Goal: Information Seeking & Learning: Learn about a topic

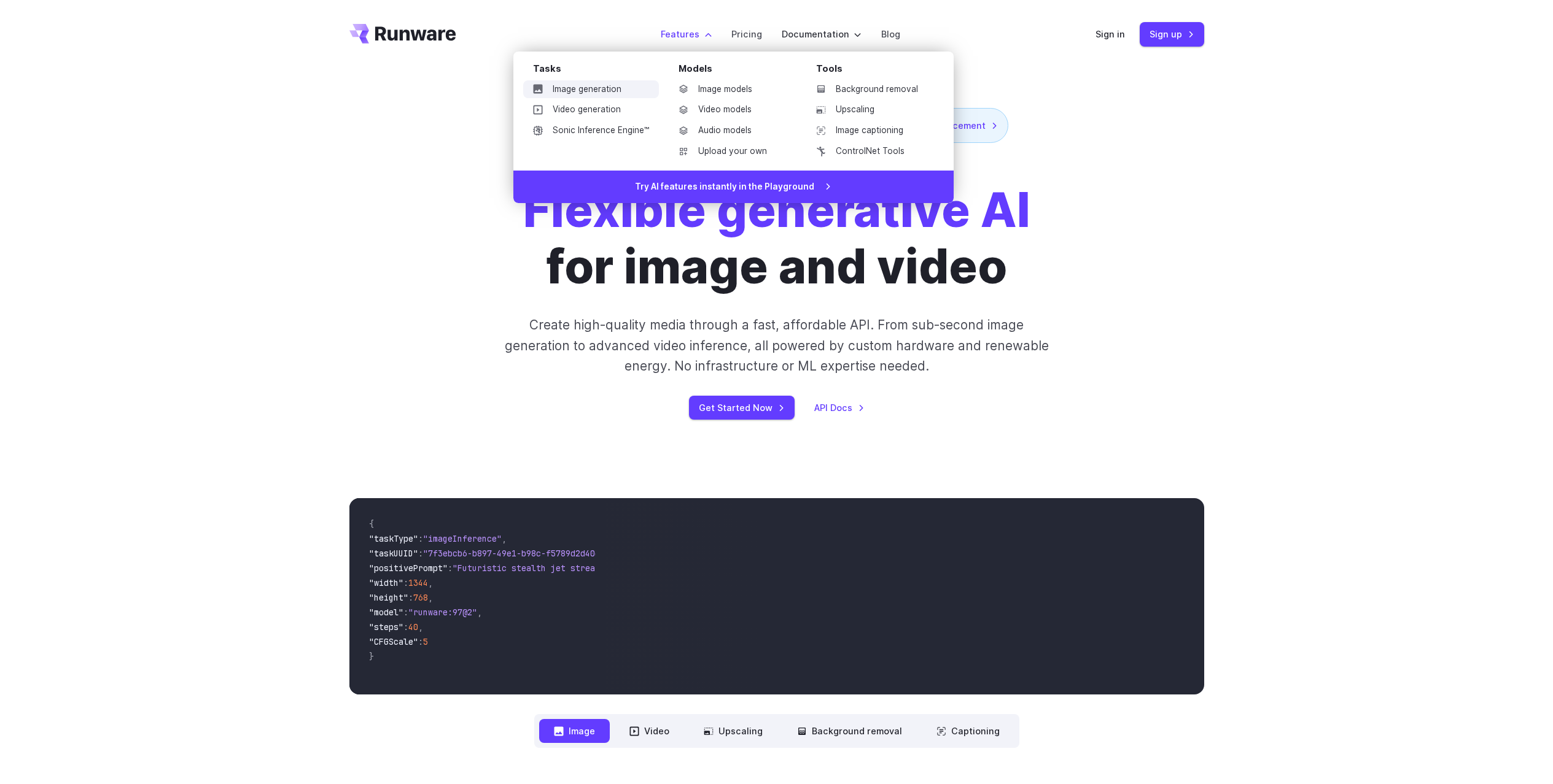
click at [579, 91] on link "Image generation" at bounding box center [591, 89] width 135 height 19
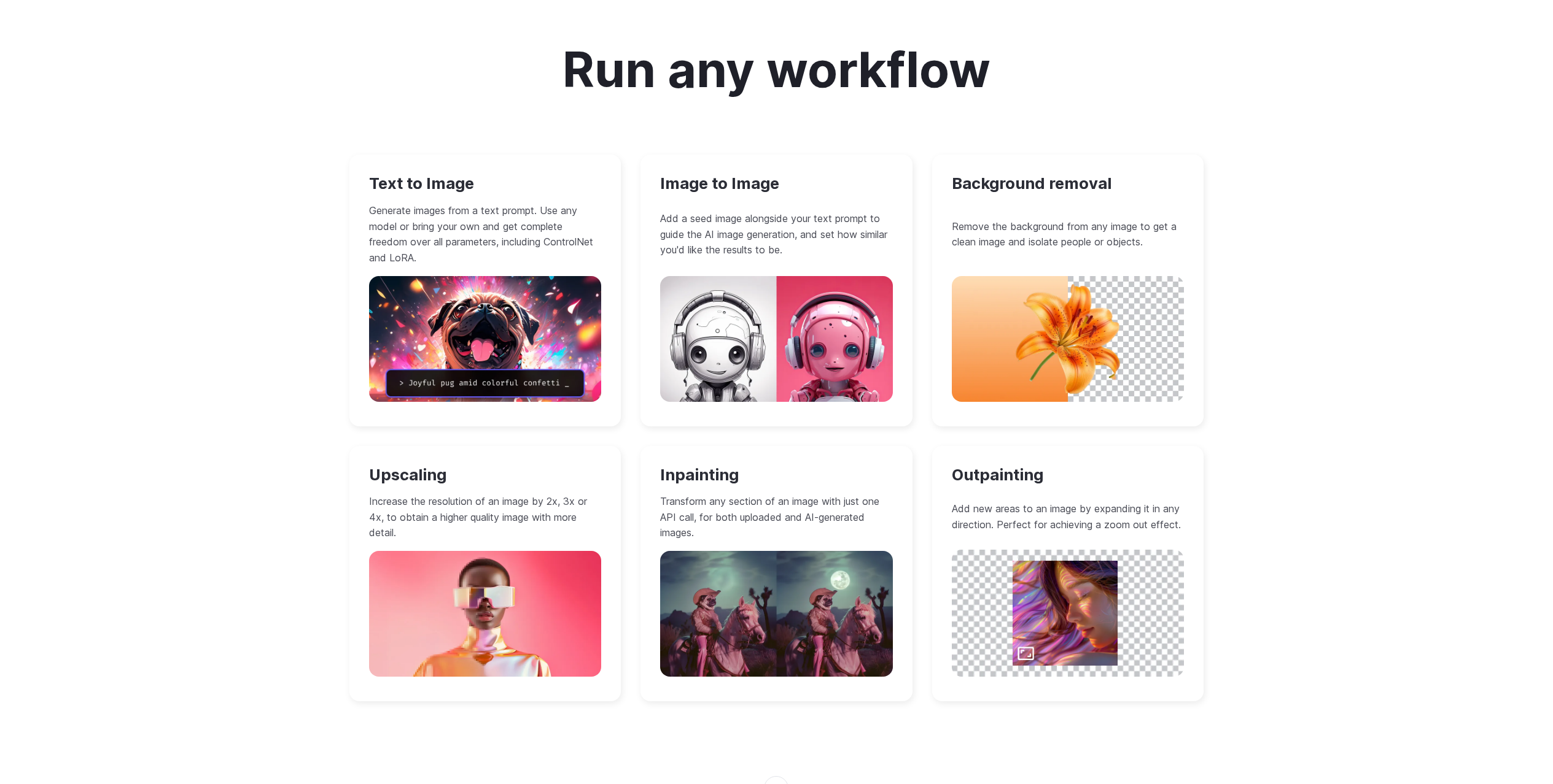
scroll to position [1046, 0]
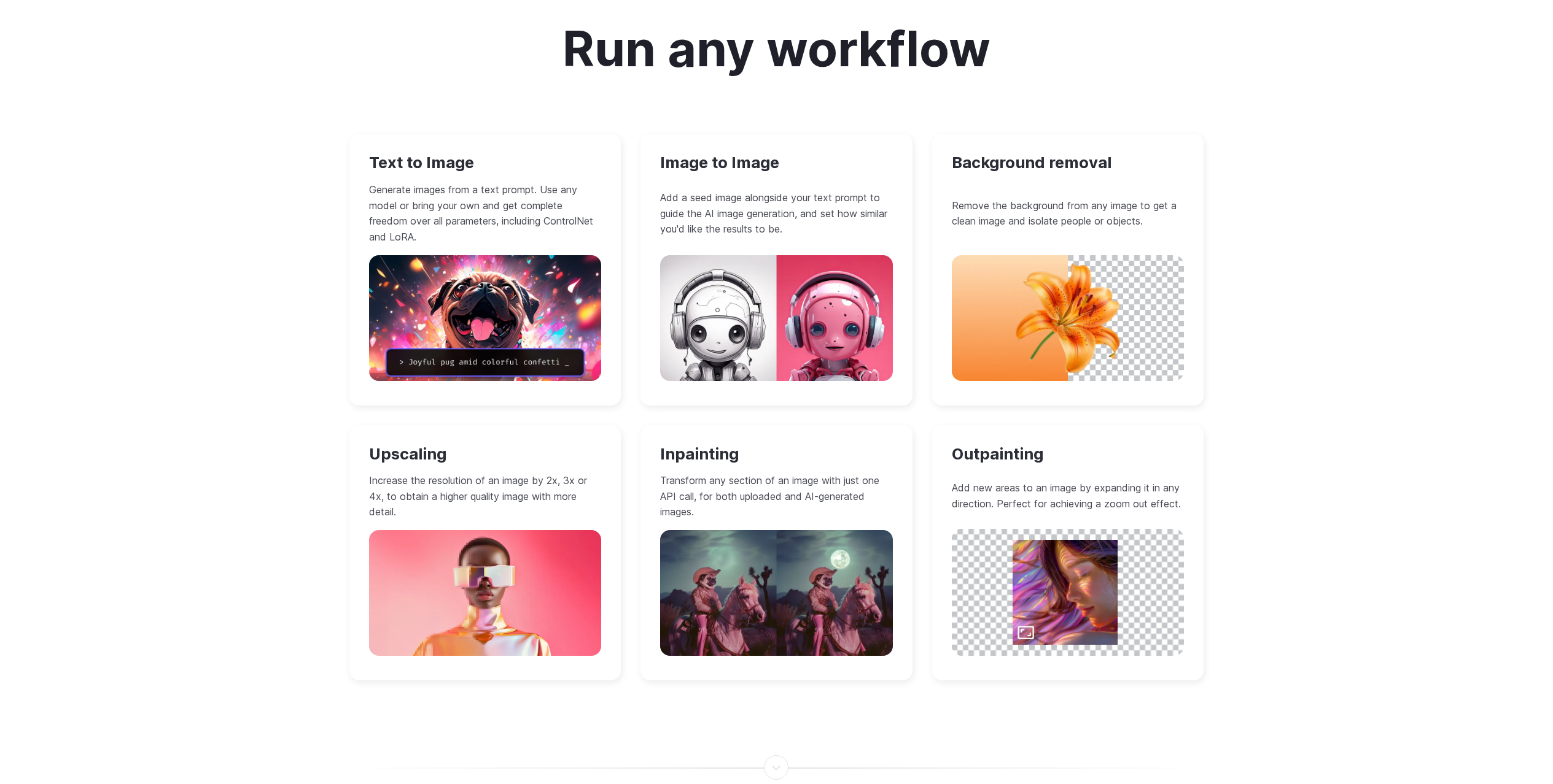
click at [746, 170] on h3 "Image to Image" at bounding box center [776, 164] width 233 height 19
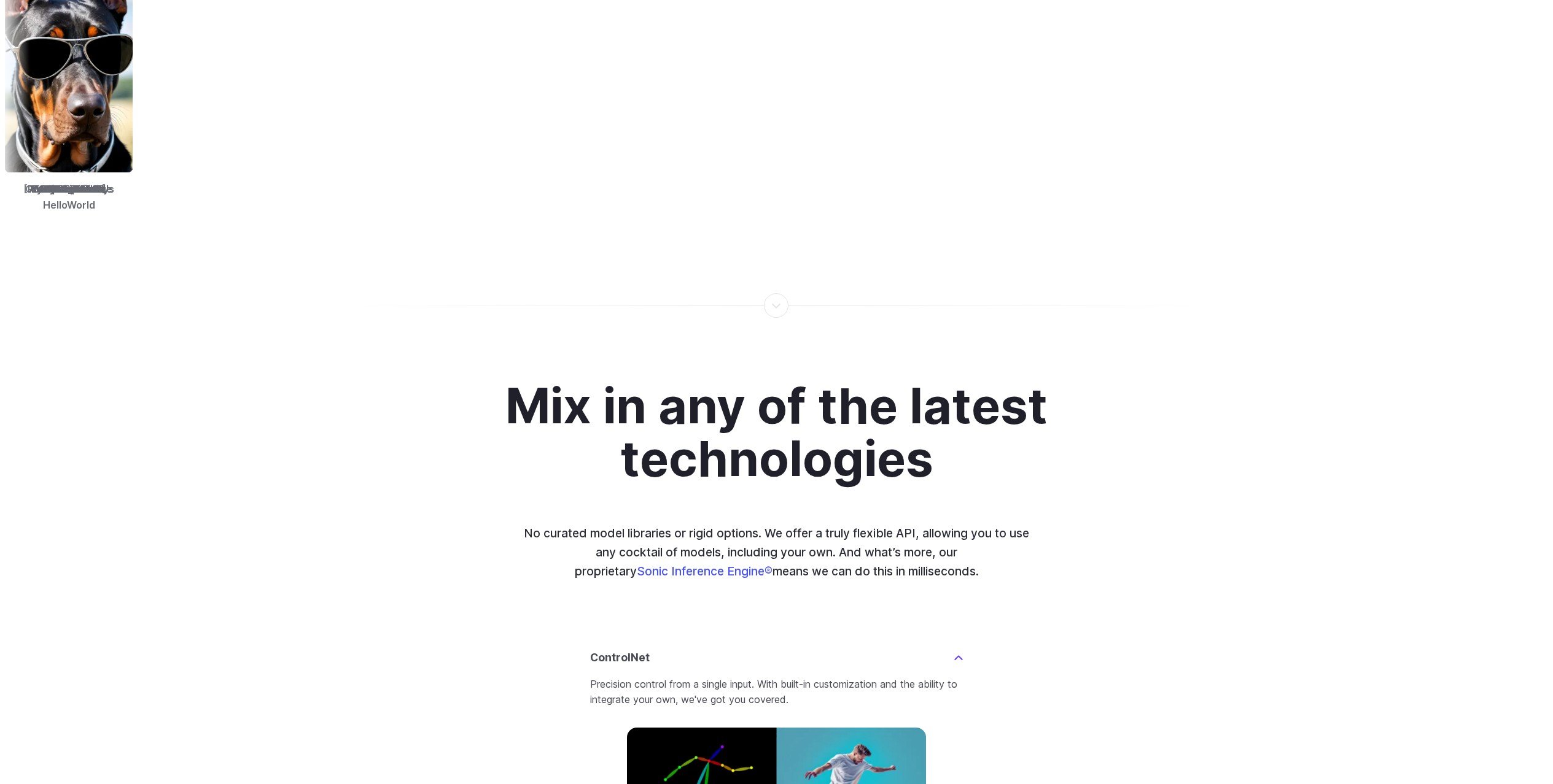
scroll to position [2964, 0]
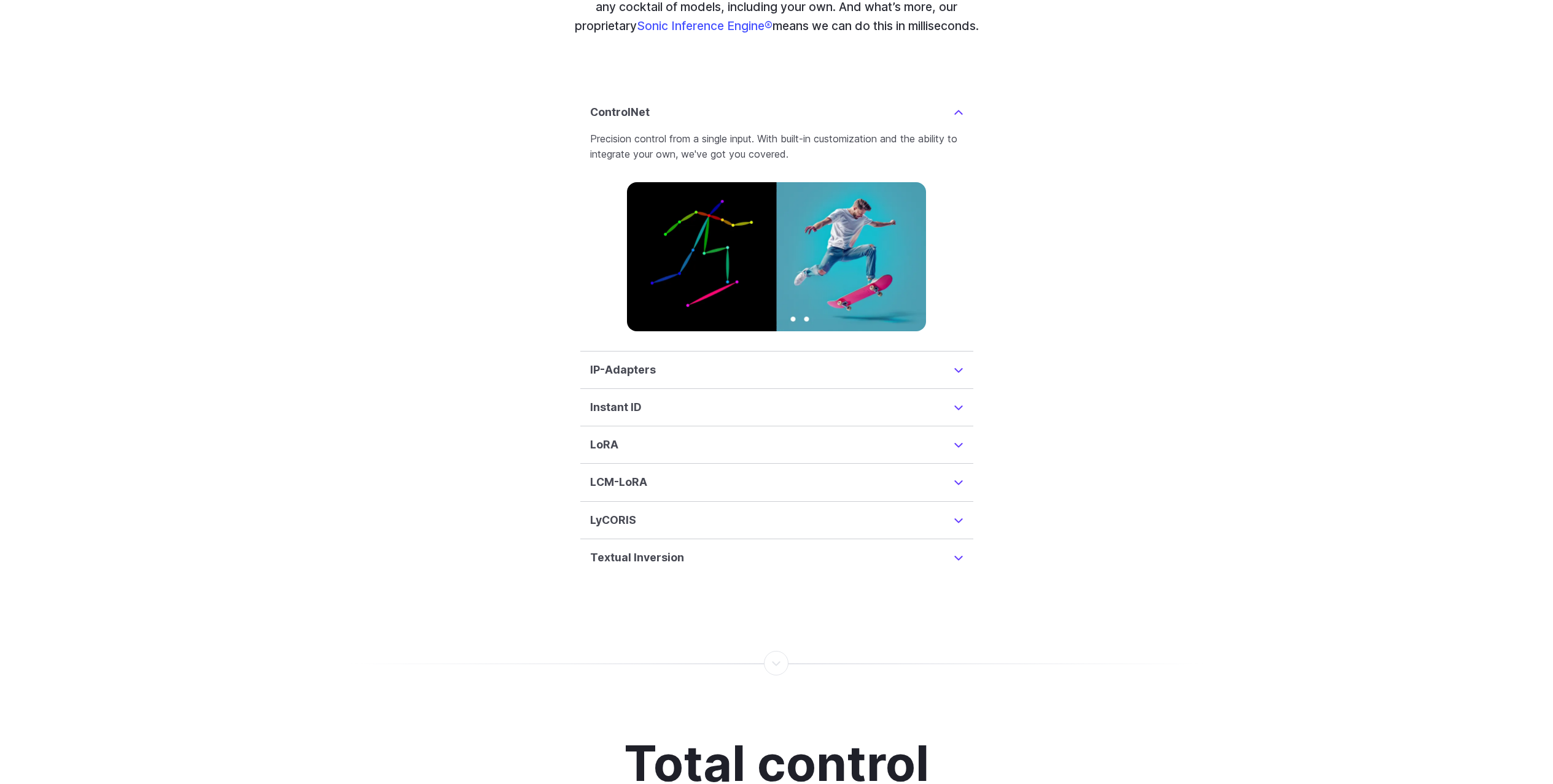
click at [957, 362] on summary "IP-Adapters" at bounding box center [776, 369] width 373 height 17
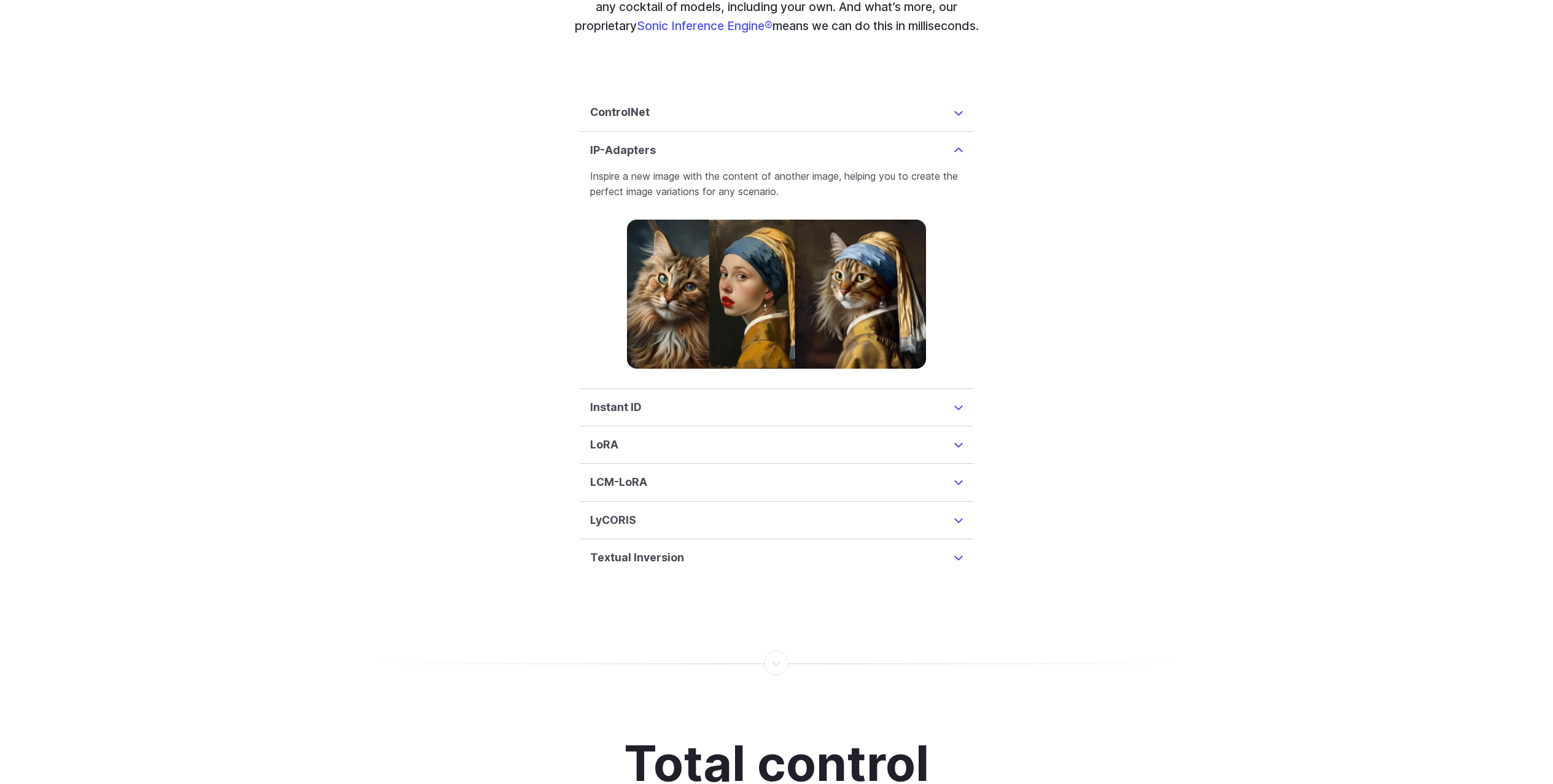
scroll to position [3001, 0]
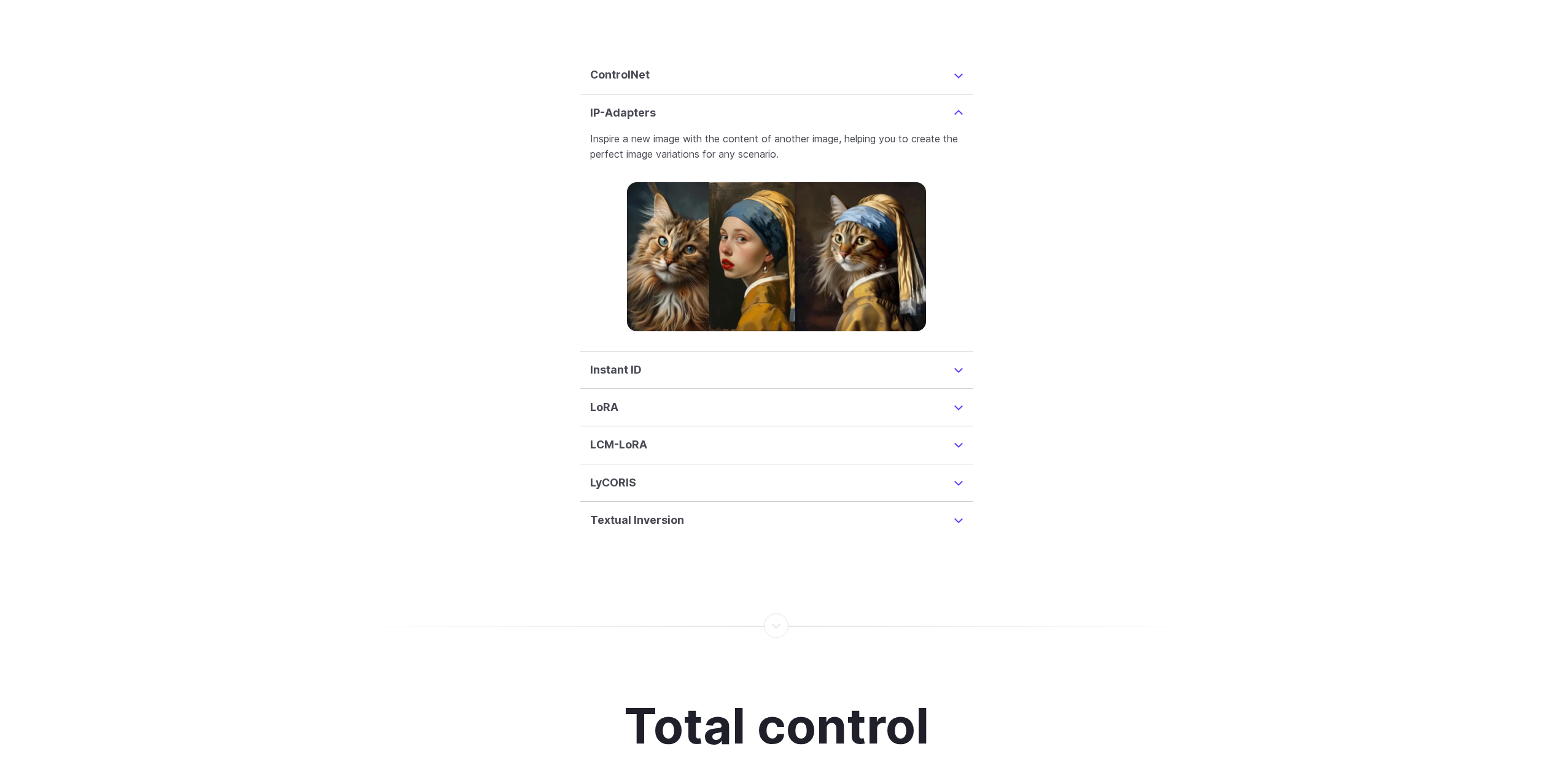
click at [959, 399] on summary "LoRA" at bounding box center [776, 407] width 373 height 17
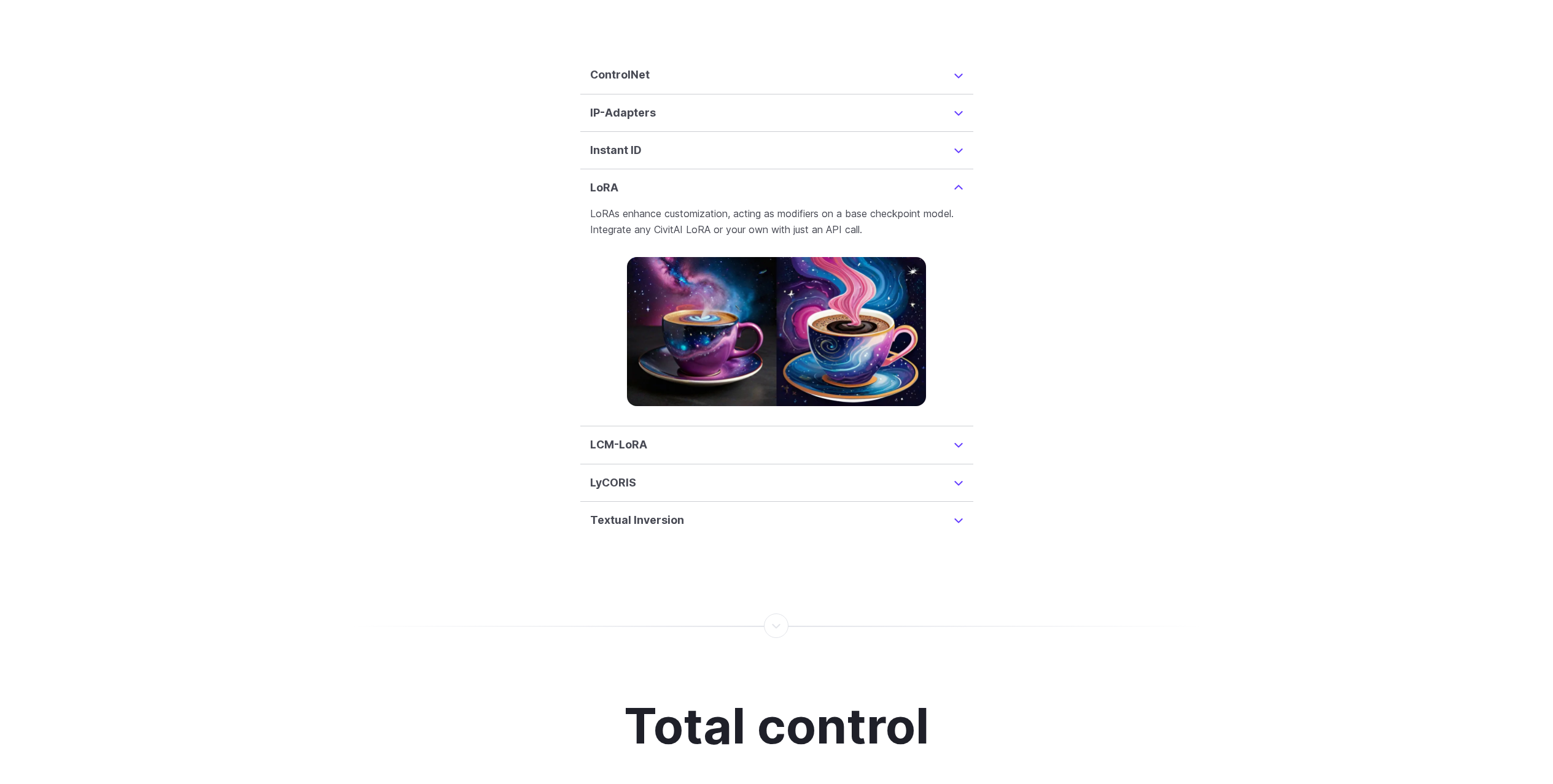
scroll to position [3076, 0]
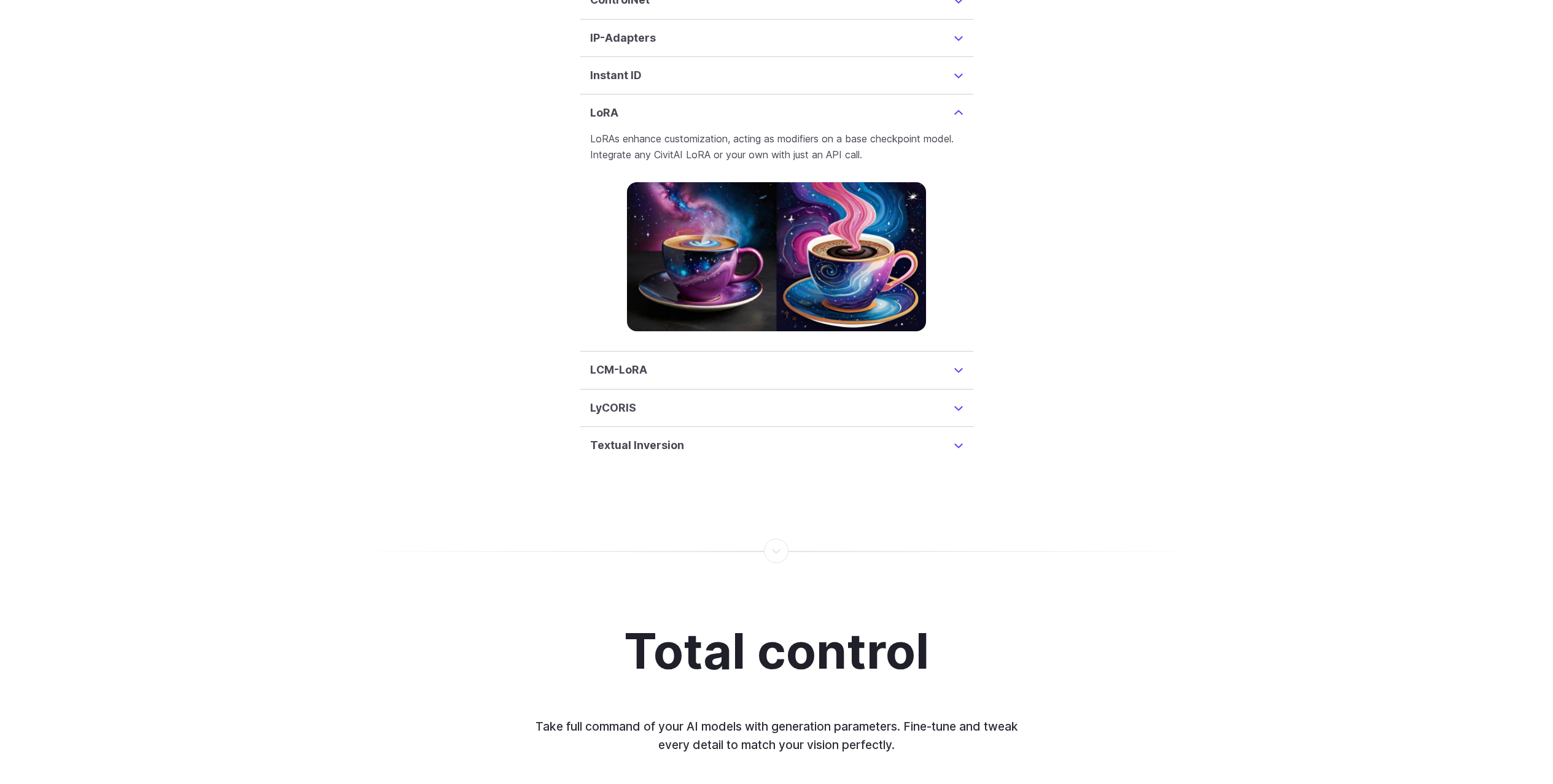
click at [960, 362] on summary "LCM-LoRA" at bounding box center [776, 369] width 373 height 17
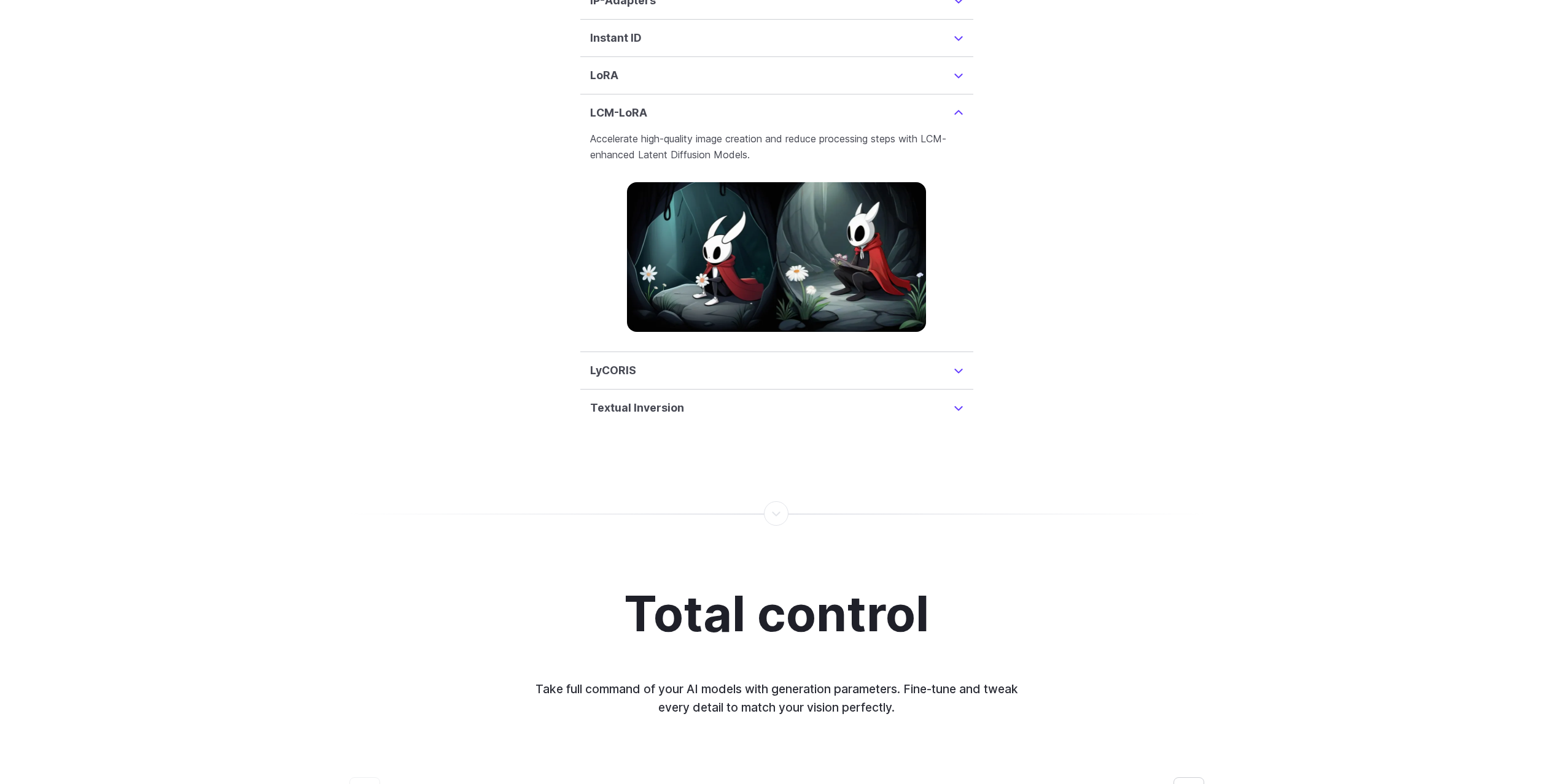
click at [959, 362] on summary "LyCORIS" at bounding box center [776, 370] width 373 height 17
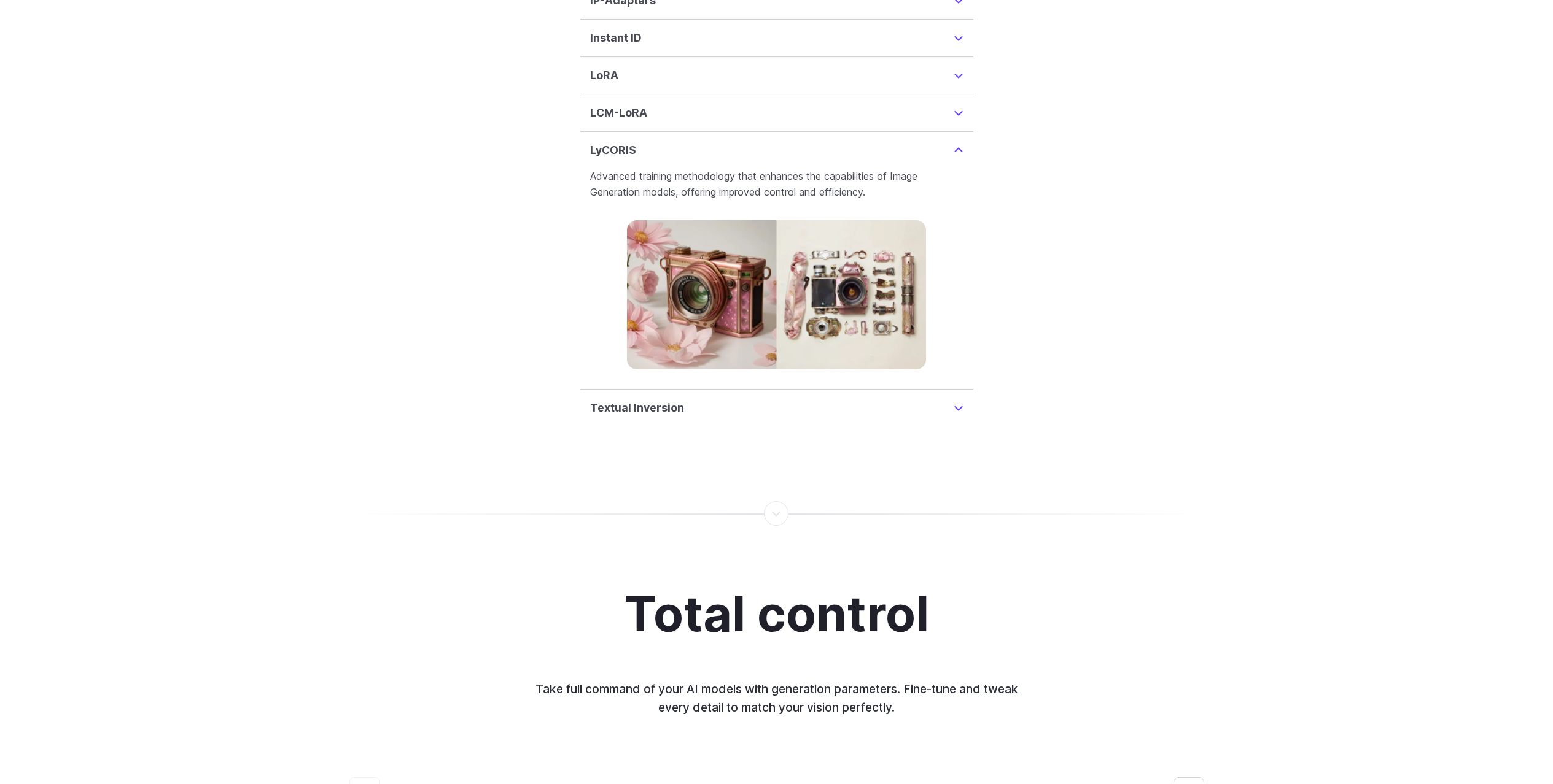
scroll to position [3151, 0]
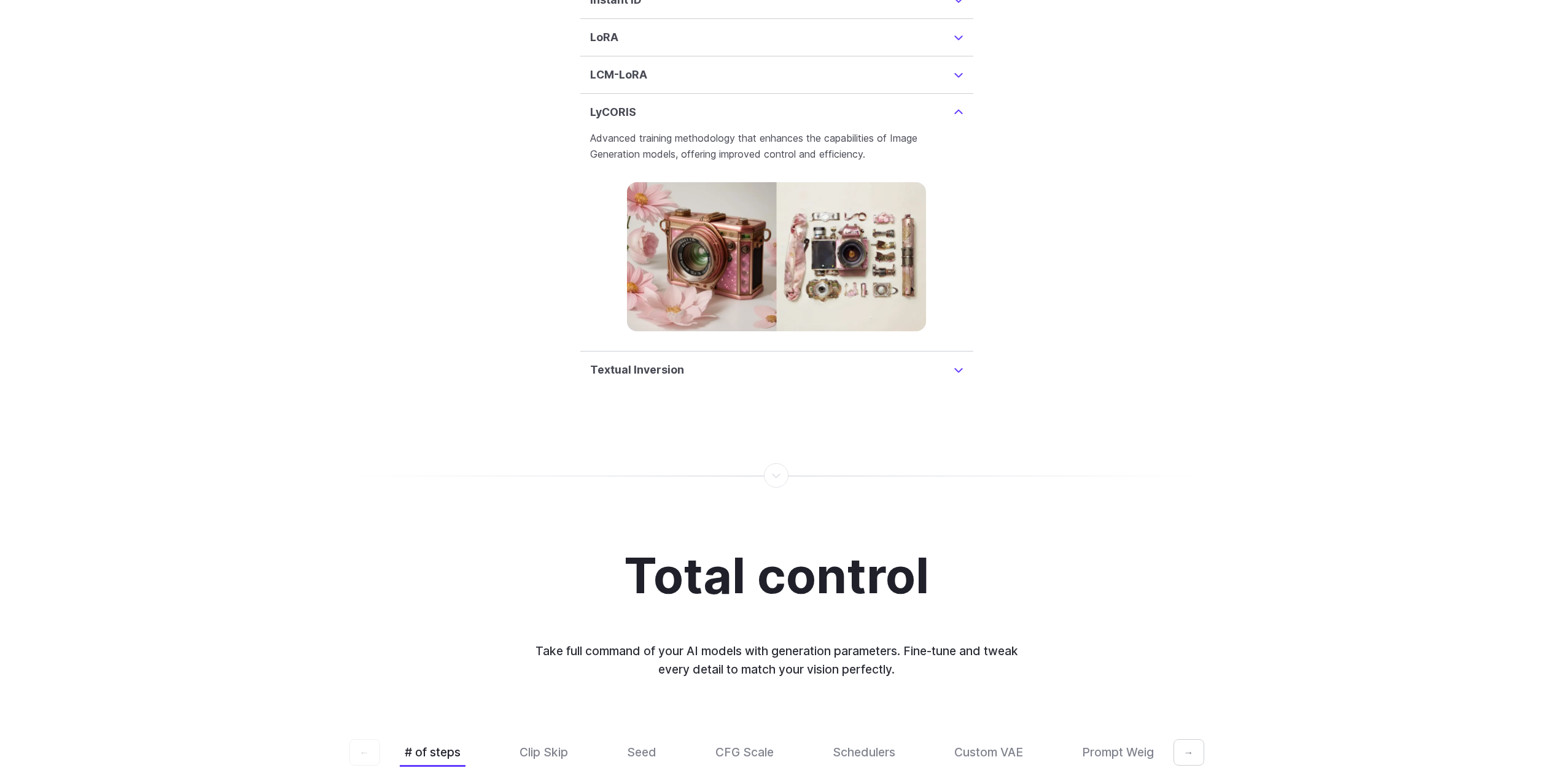
click at [957, 362] on summary "Textual Inversion" at bounding box center [776, 369] width 373 height 17
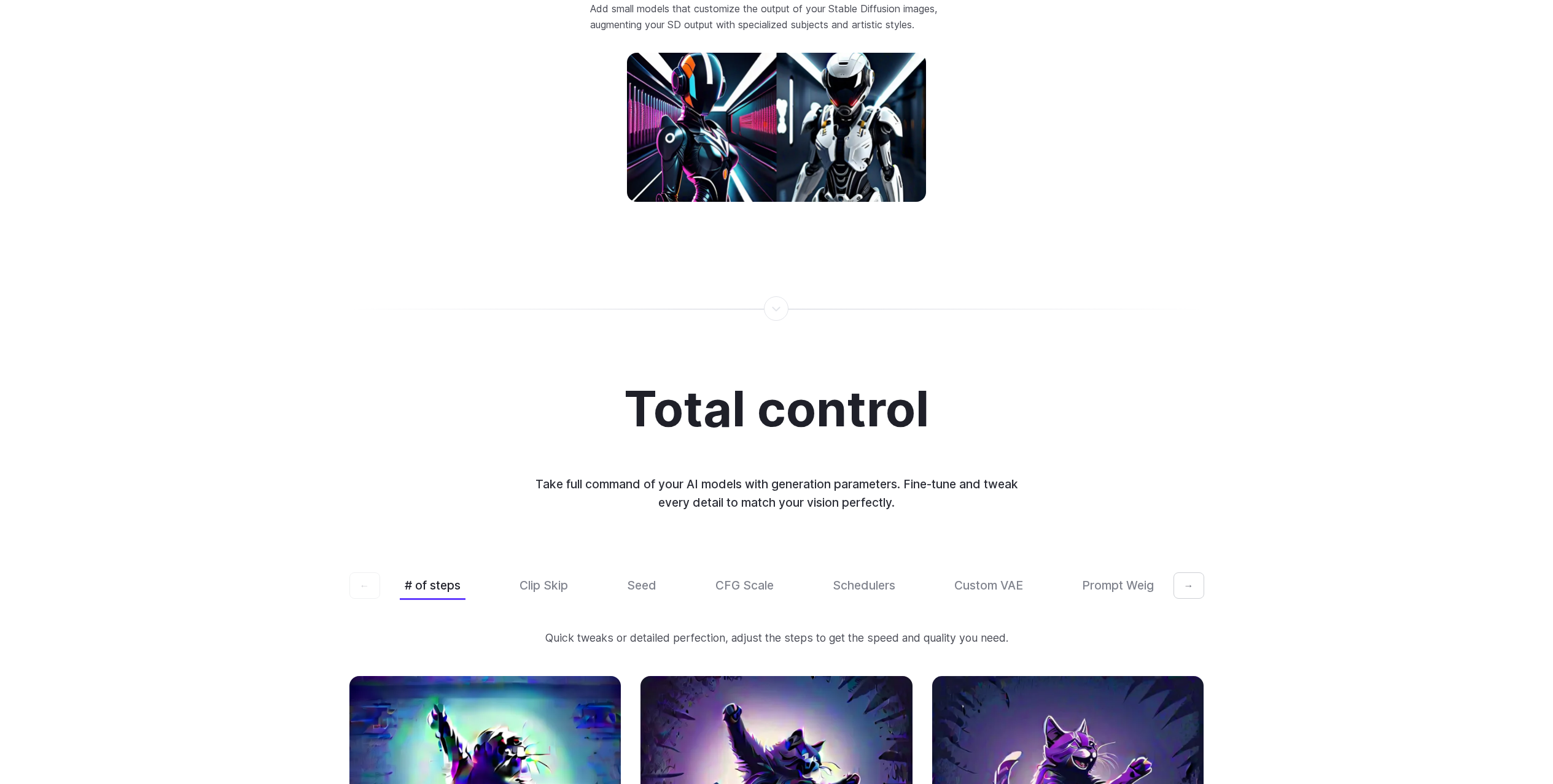
scroll to position [3536, 0]
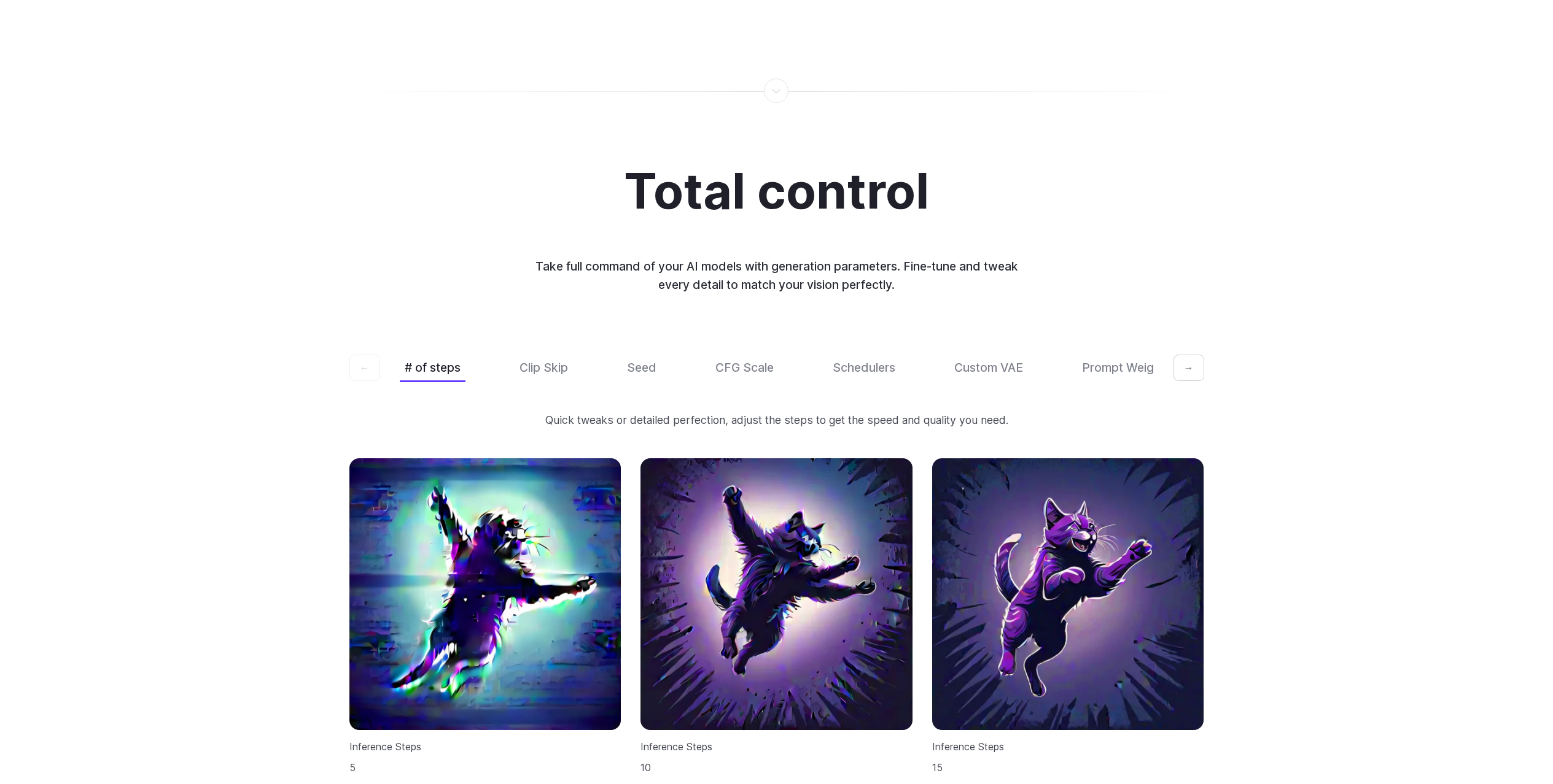
click at [1190, 354] on button "→" at bounding box center [1189, 368] width 31 height 27
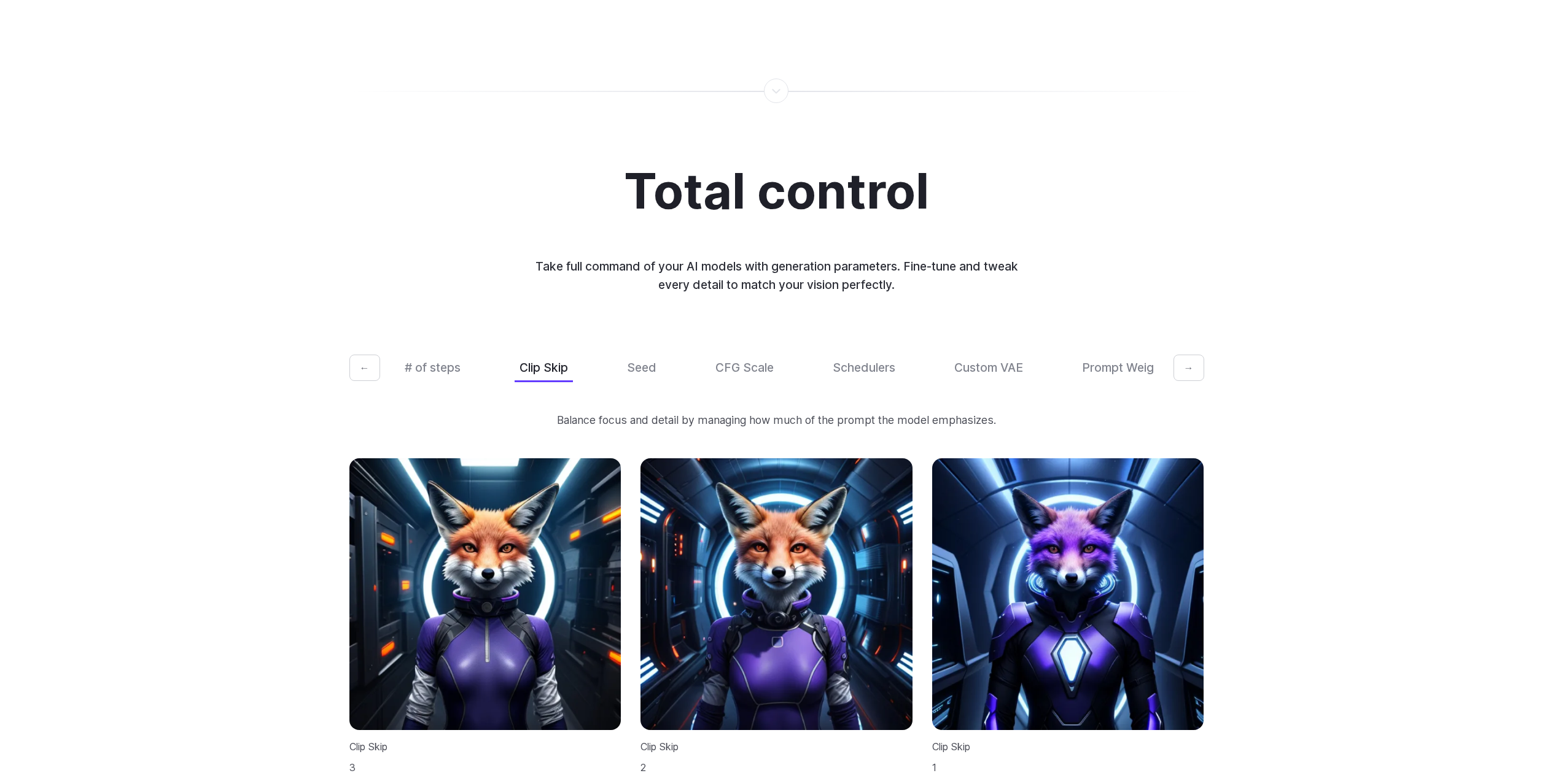
click at [1190, 354] on button "→" at bounding box center [1189, 368] width 31 height 27
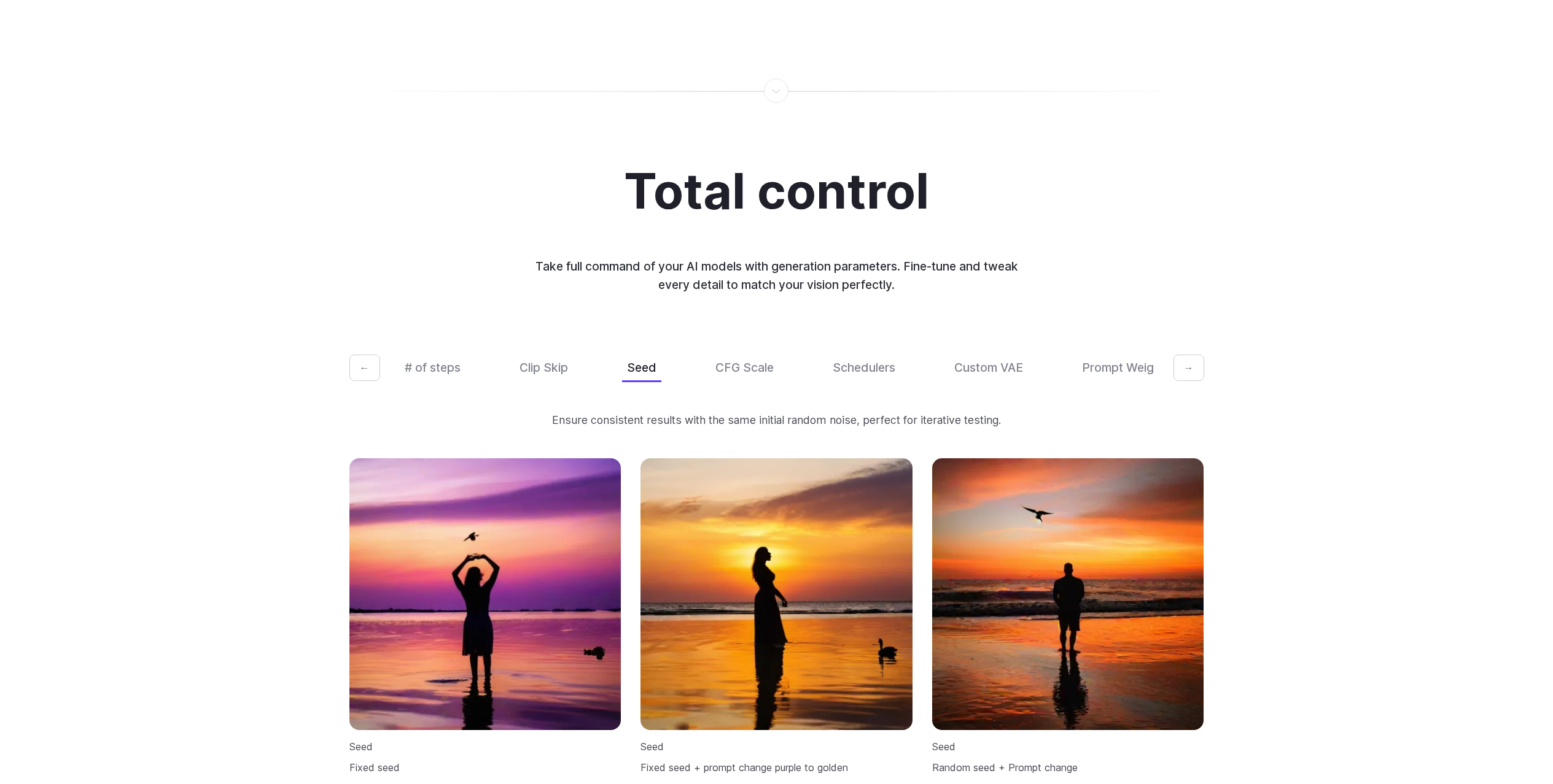
click at [1190, 354] on button "→" at bounding box center [1189, 368] width 31 height 27
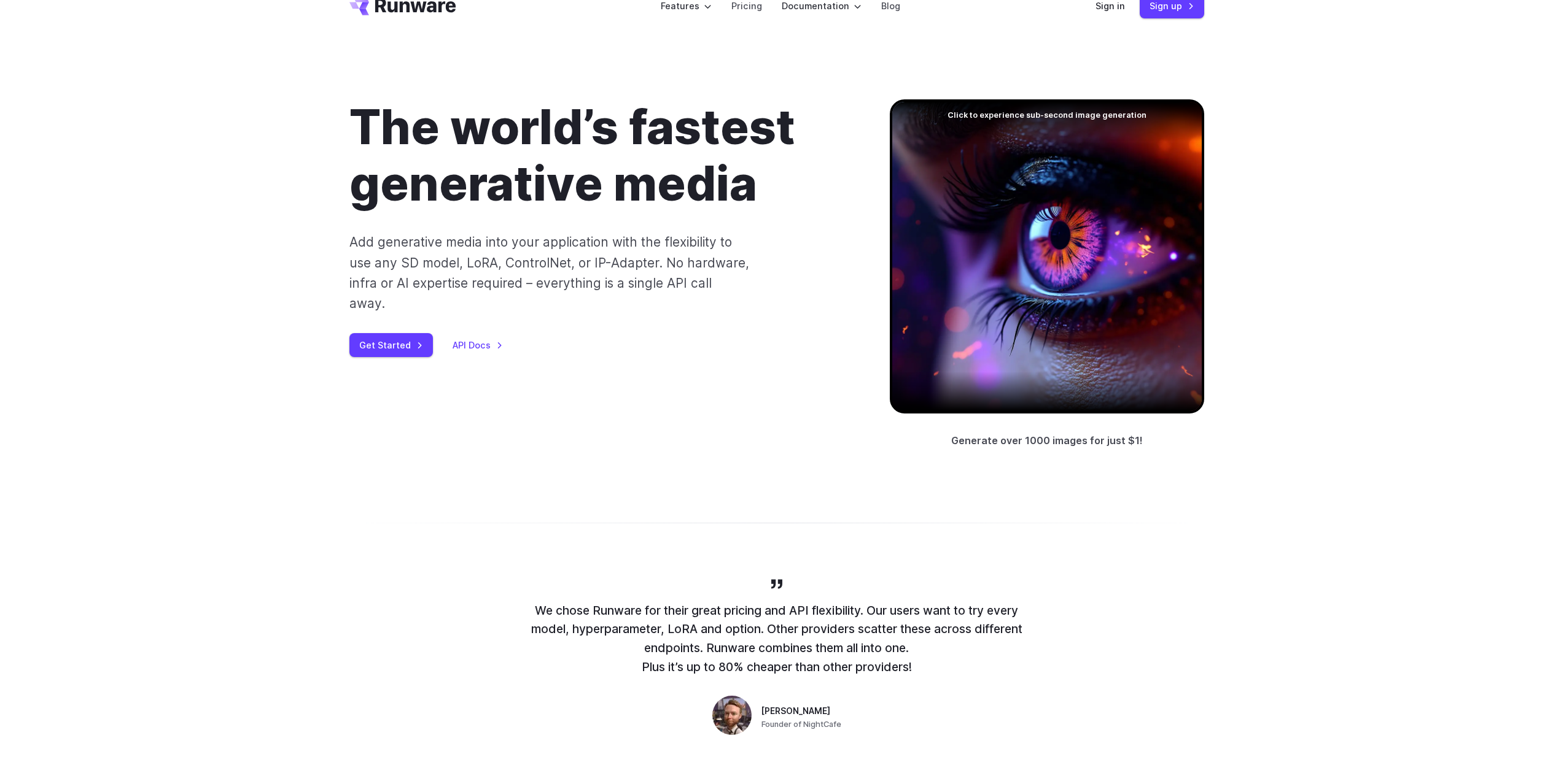
scroll to position [0, 0]
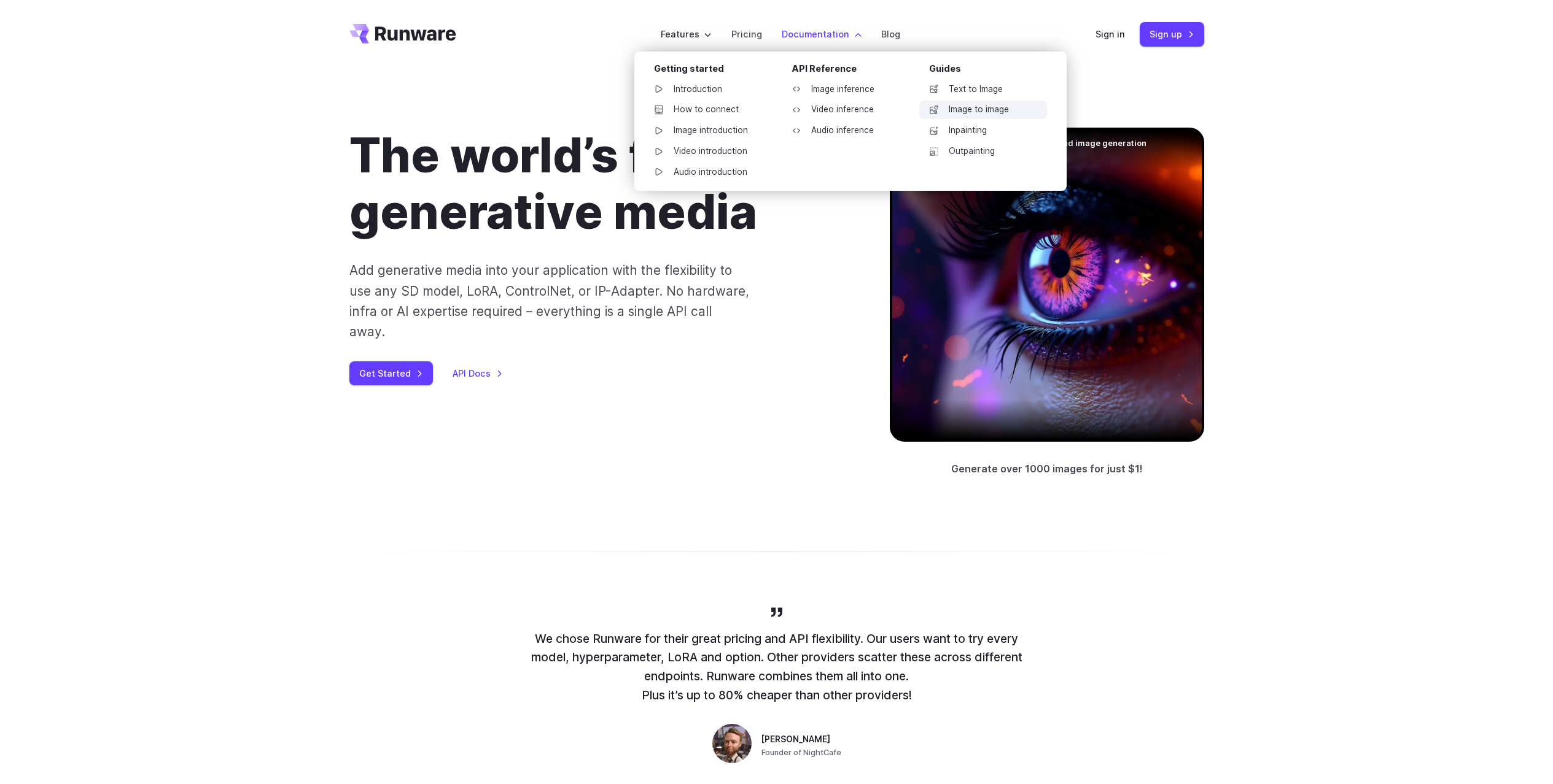
click at [965, 110] on link "Image to image" at bounding box center [983, 110] width 127 height 19
